Goal: Register for event/course

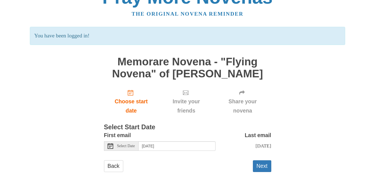
scroll to position [26, 0]
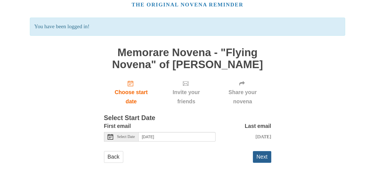
click at [263, 159] on button "Next" at bounding box center [262, 156] width 18 height 11
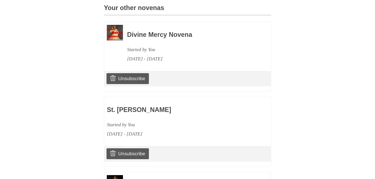
scroll to position [195, 0]
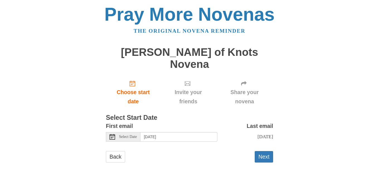
click at [120, 135] on span "Select Date" at bounding box center [128, 137] width 18 height 4
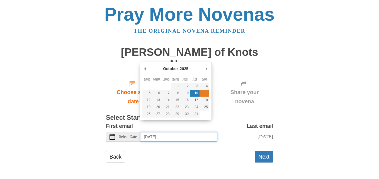
type input "[DATE]"
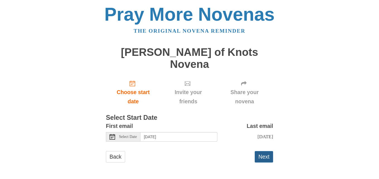
click at [263, 151] on button "Next" at bounding box center [264, 156] width 18 height 11
